Goal: Information Seeking & Learning: Learn about a topic

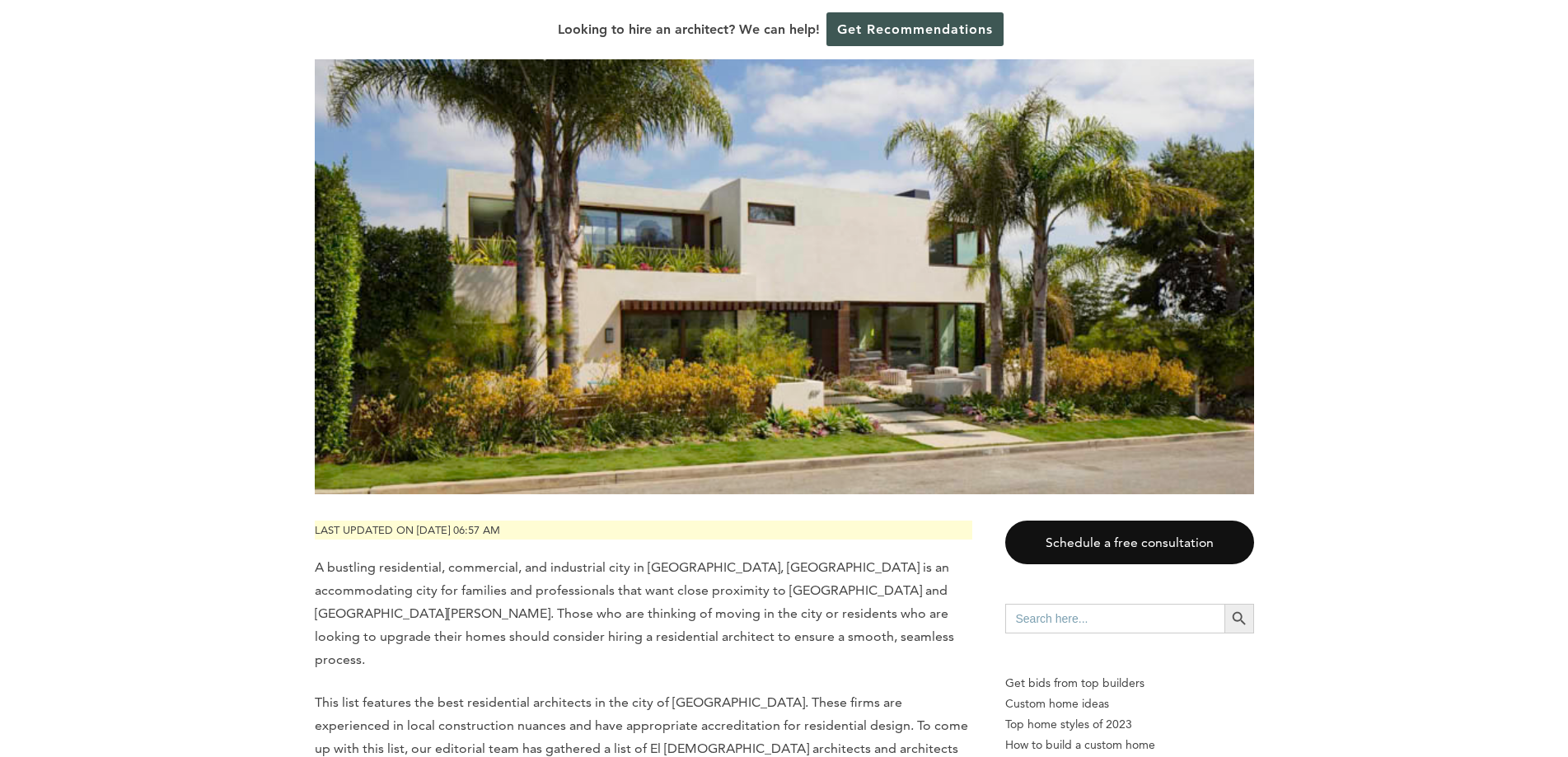
scroll to position [577, 0]
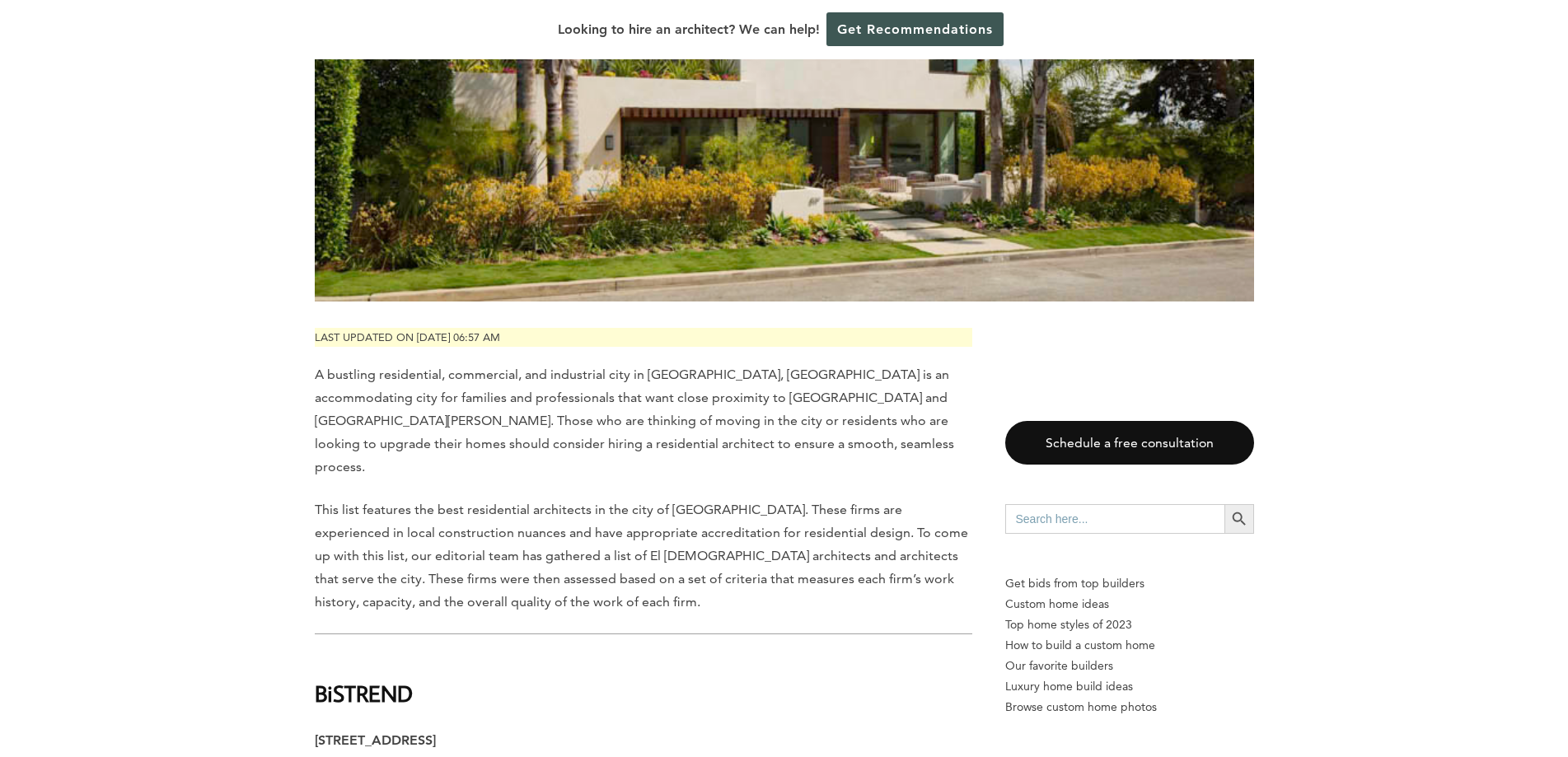
click at [615, 502] on span "This list features the best residential architects in the city of [GEOGRAPHIC_D…" at bounding box center [641, 555] width 653 height 108
click at [611, 386] on span "A bustling residential, commercial, and industrial city in [GEOGRAPHIC_DATA], […" at bounding box center [634, 420] width 639 height 108
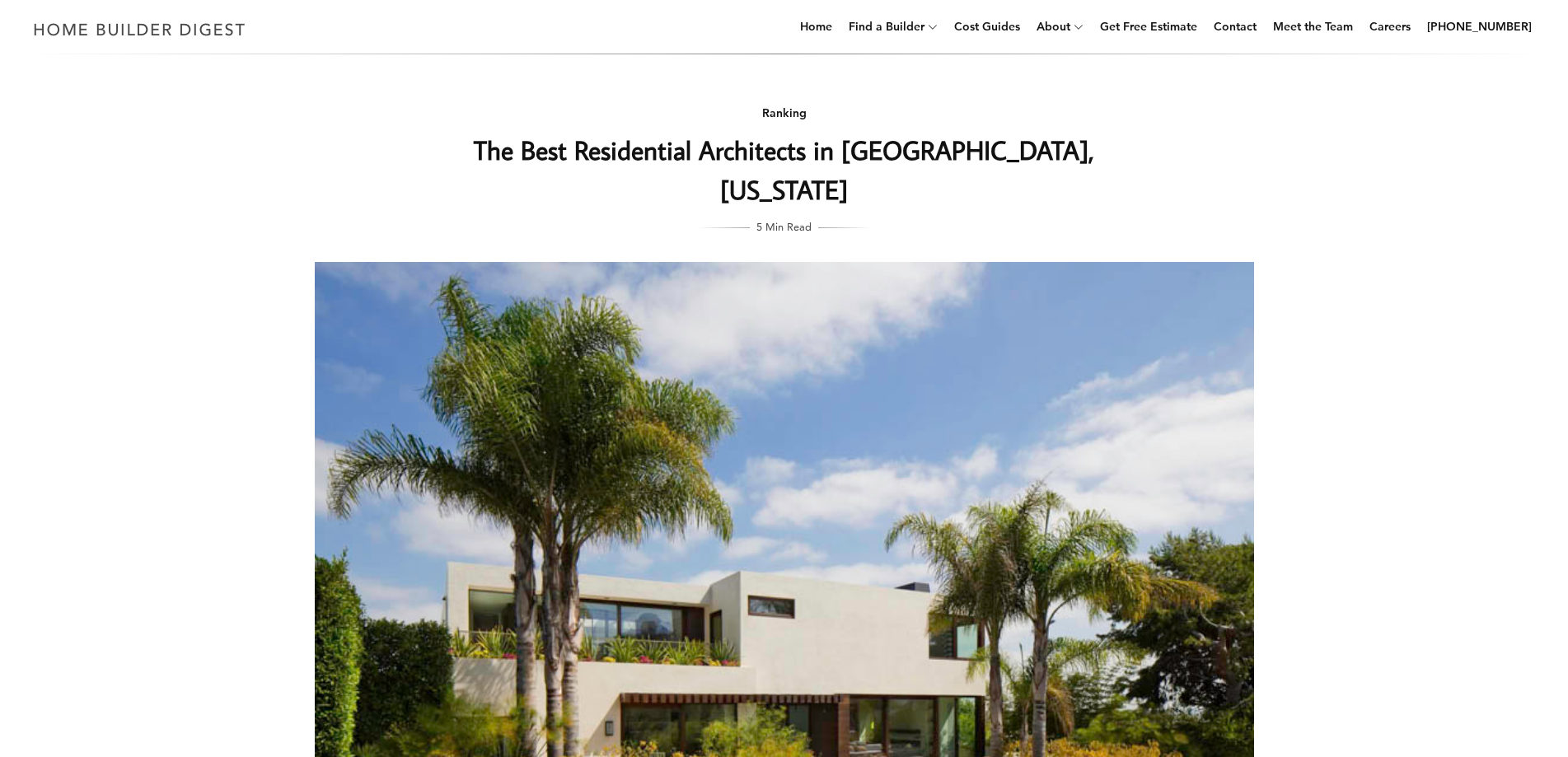
scroll to position [0, 0]
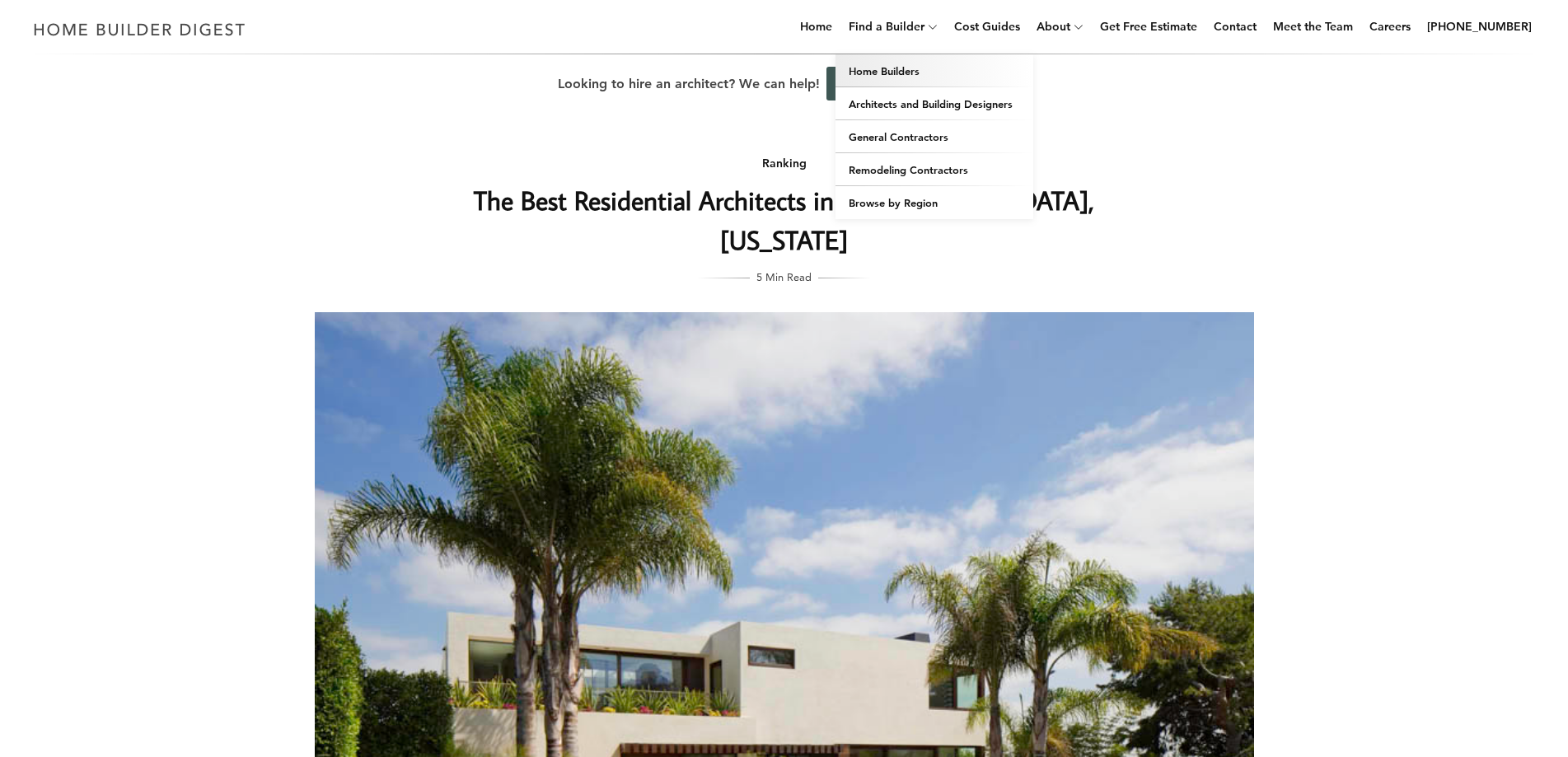
click at [910, 70] on link "Home Builders" at bounding box center [934, 71] width 198 height 33
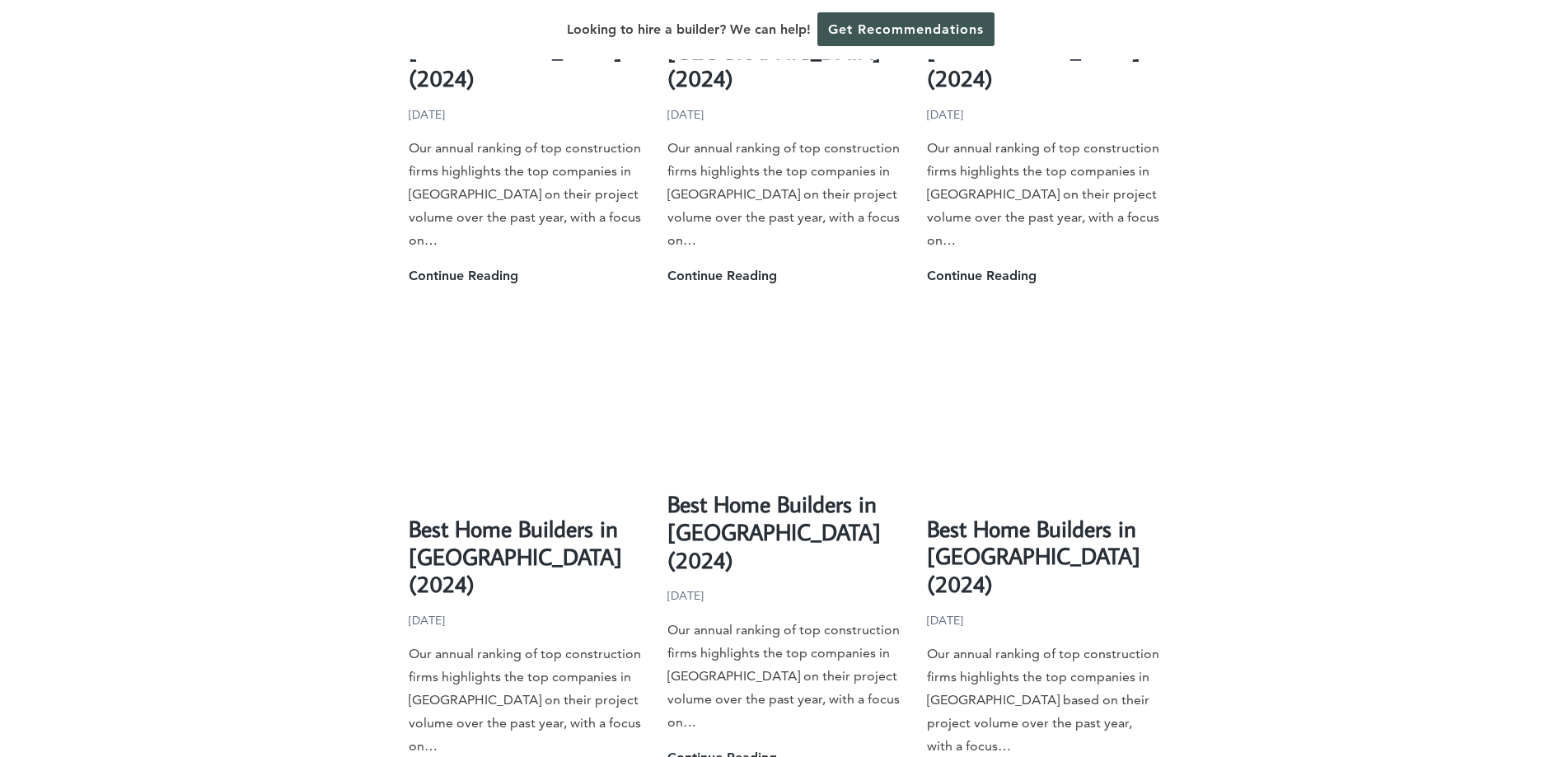
scroll to position [4205, 0]
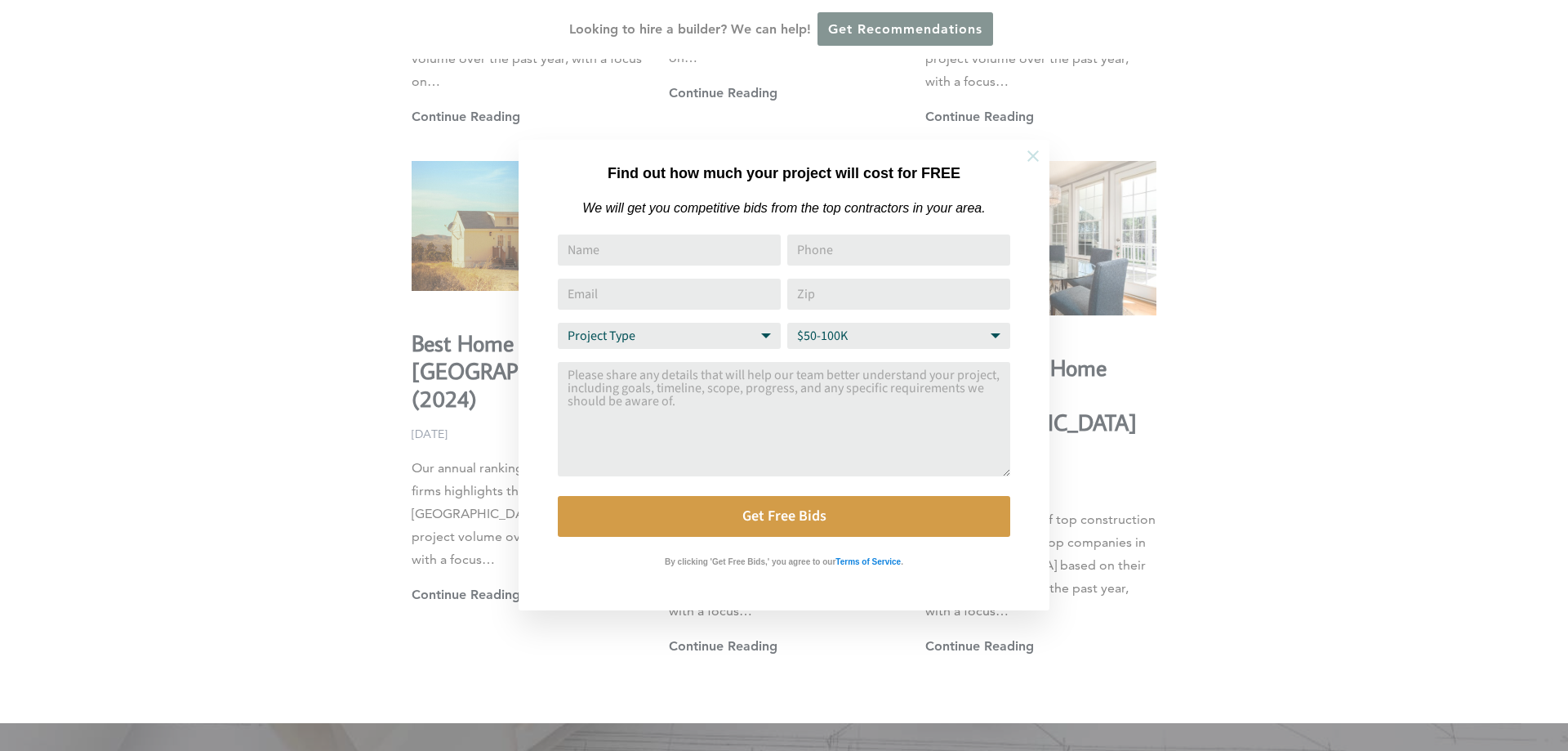
click at [1030, 157] on icon at bounding box center [1033, 156] width 18 height 18
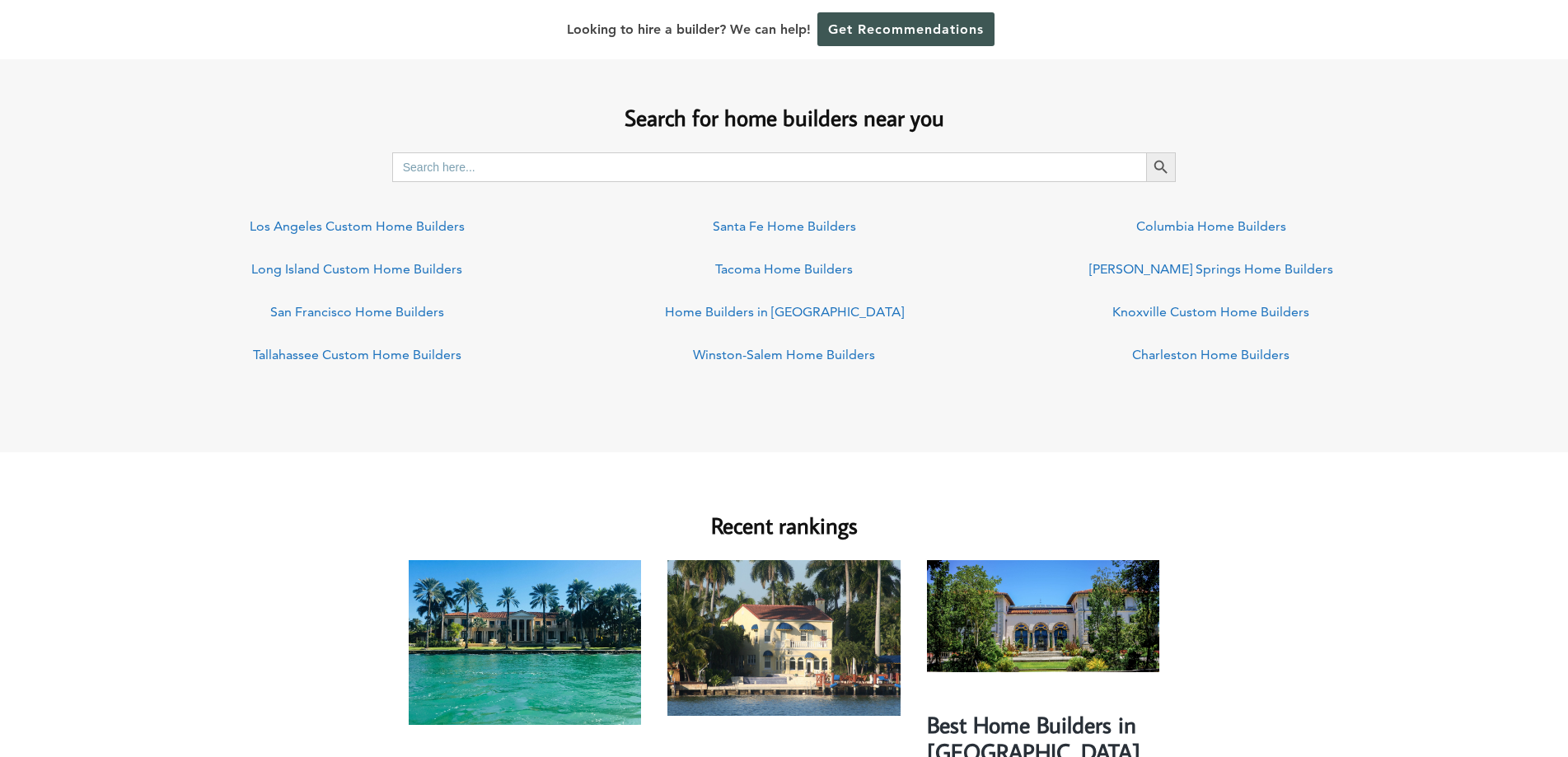
scroll to position [912, 0]
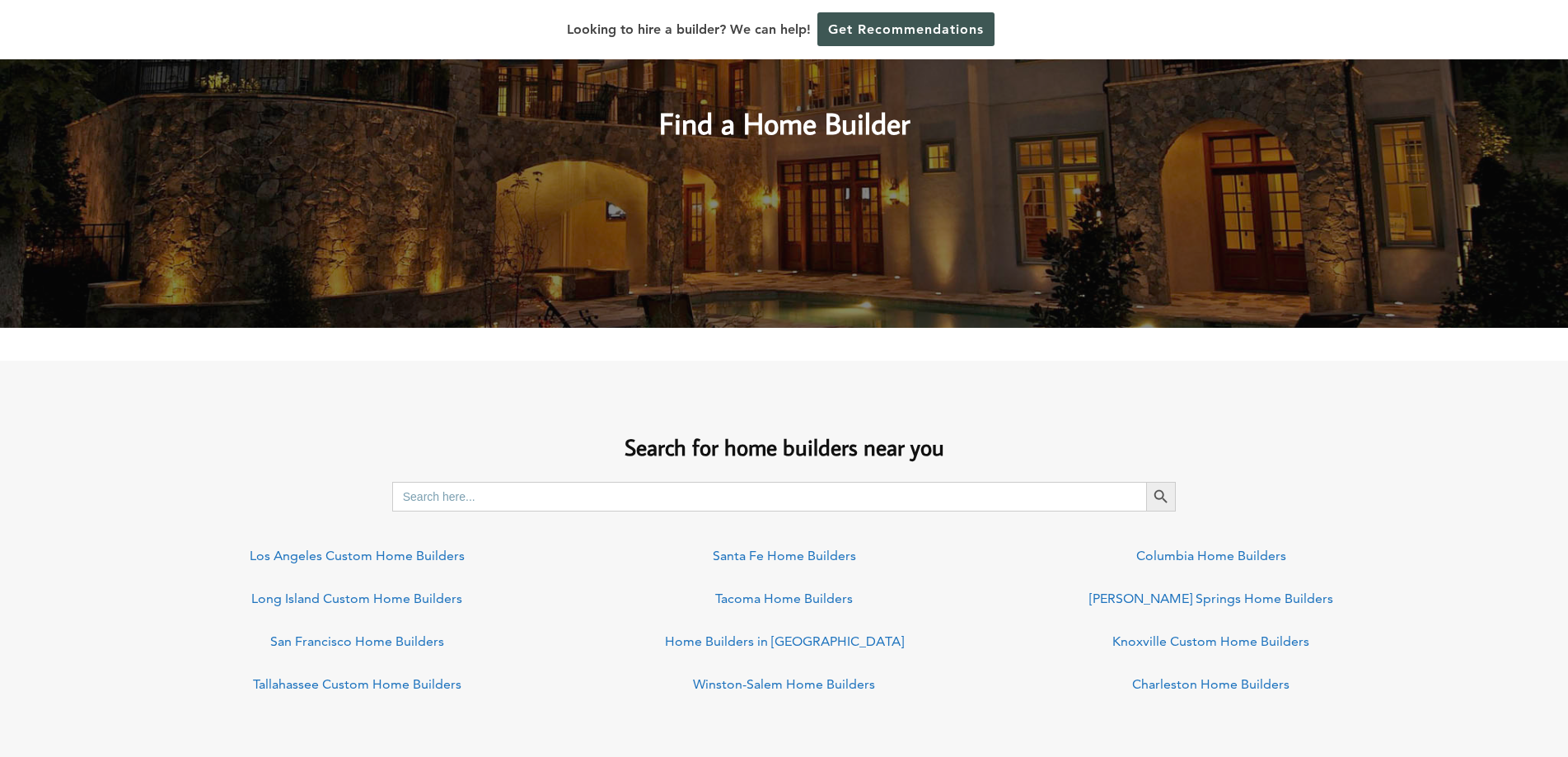
click at [729, 221] on img at bounding box center [784, 117] width 1568 height 421
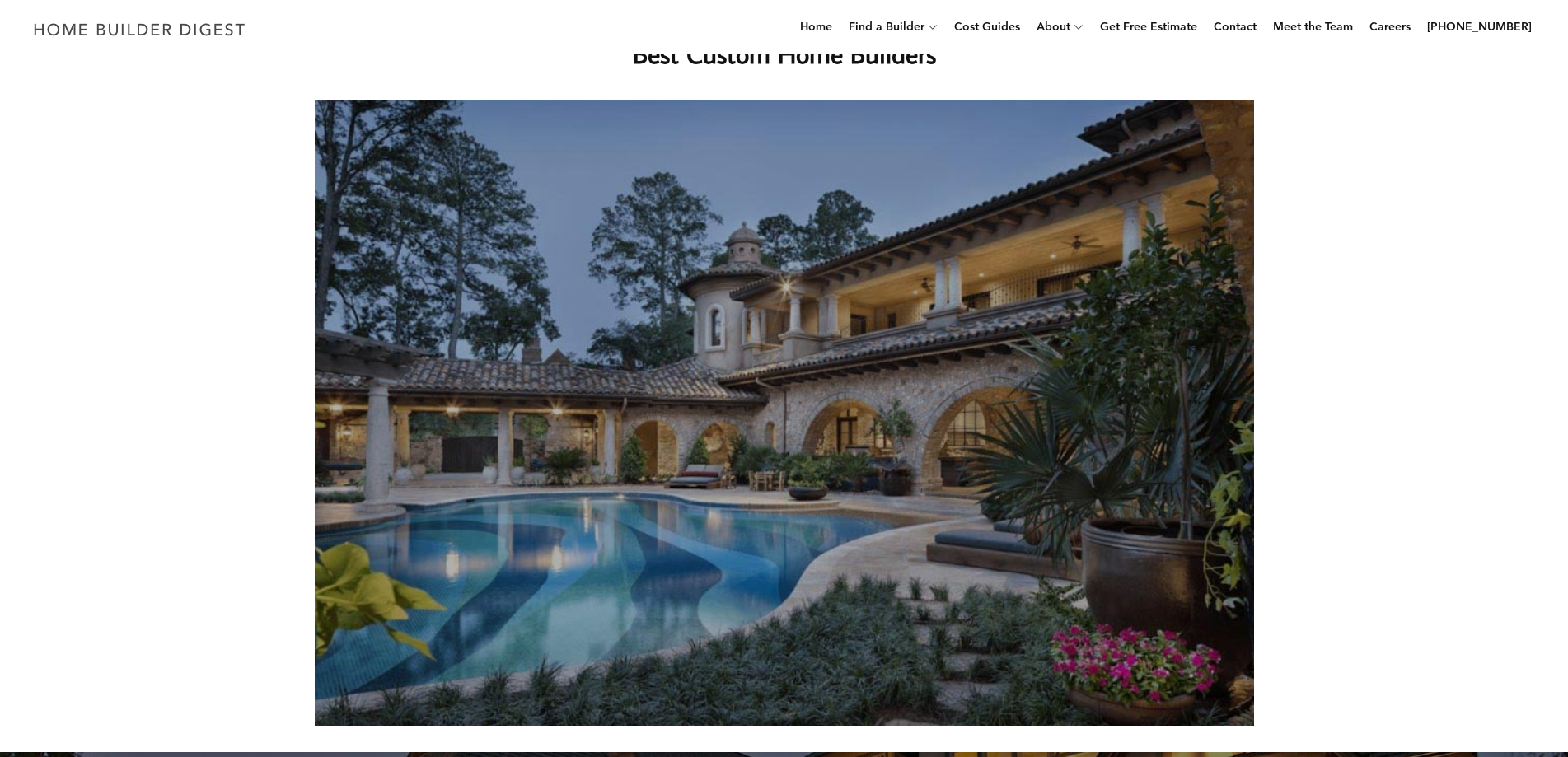
scroll to position [0, 0]
